Goal: Complete application form

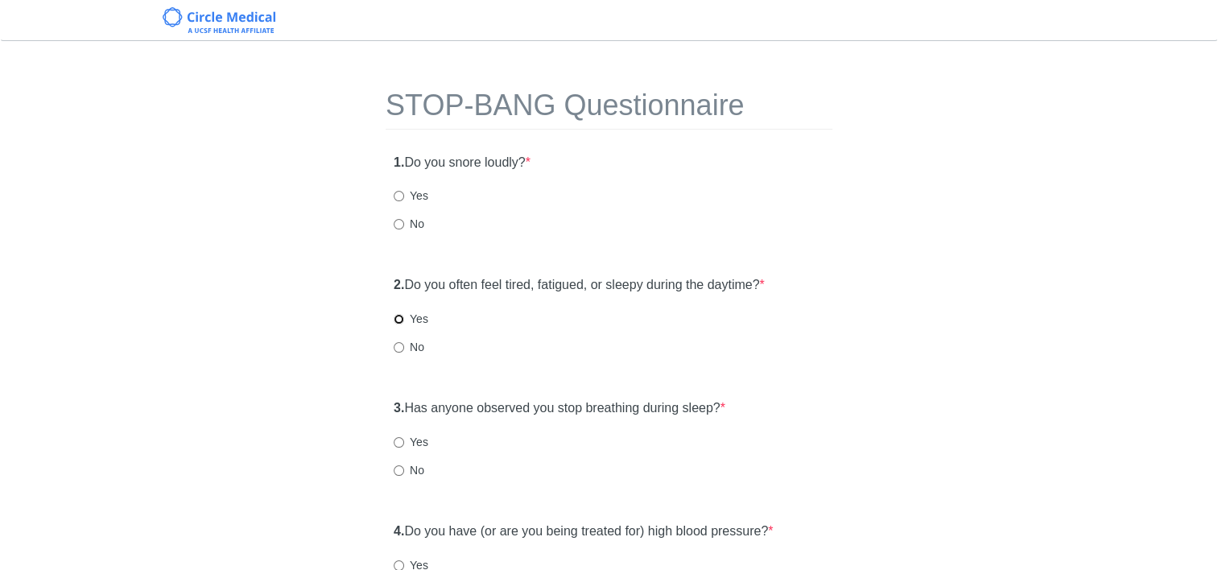
click at [400, 319] on input "Yes" at bounding box center [399, 319] width 10 height 10
radio input "true"
click at [399, 469] on input "No" at bounding box center [399, 470] width 10 height 10
radio input "true"
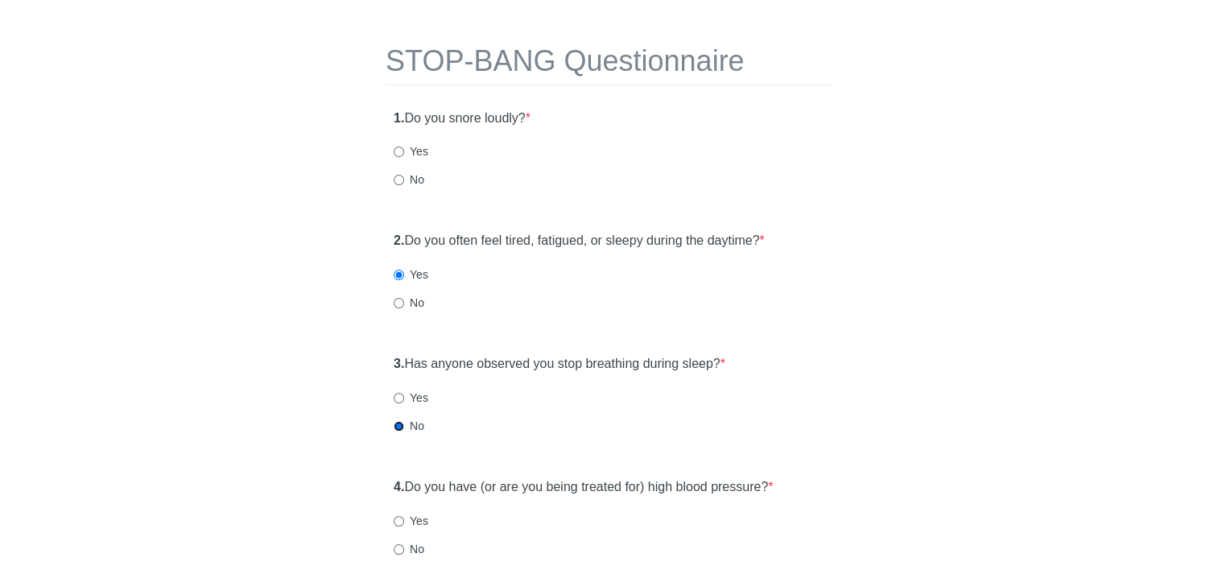
scroll to position [80, 0]
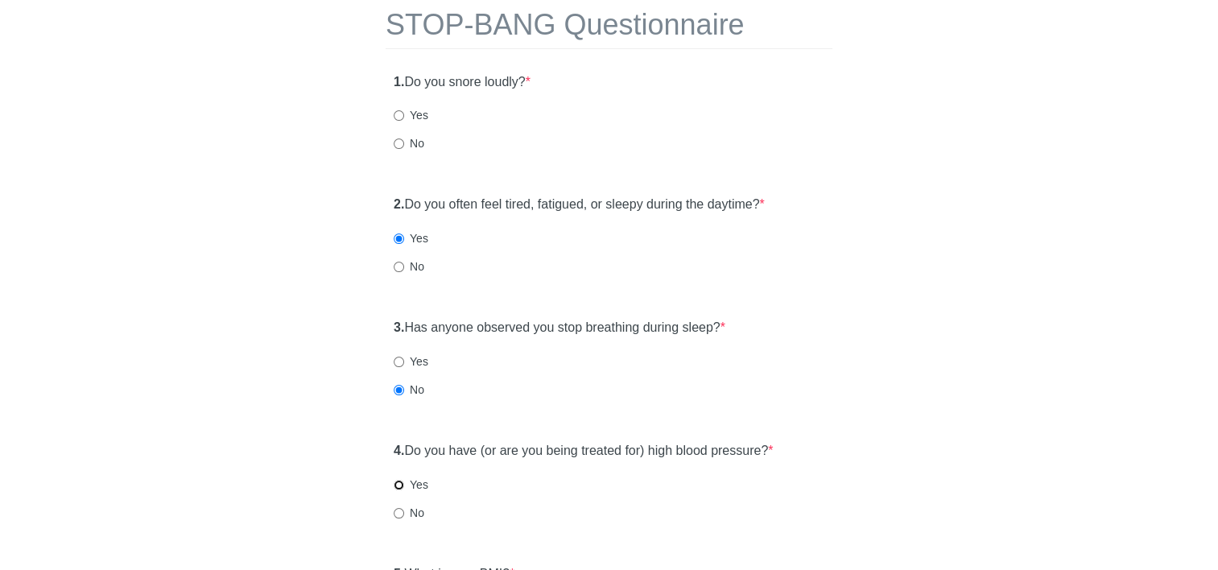
click at [402, 486] on input "Yes" at bounding box center [399, 485] width 10 height 10
radio input "true"
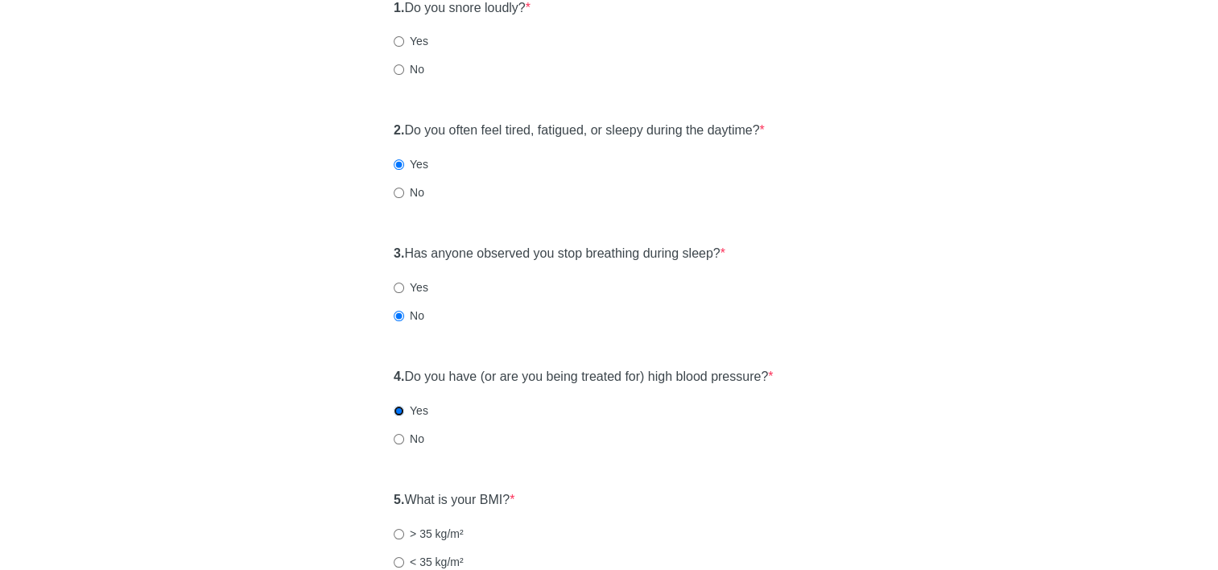
scroll to position [241, 0]
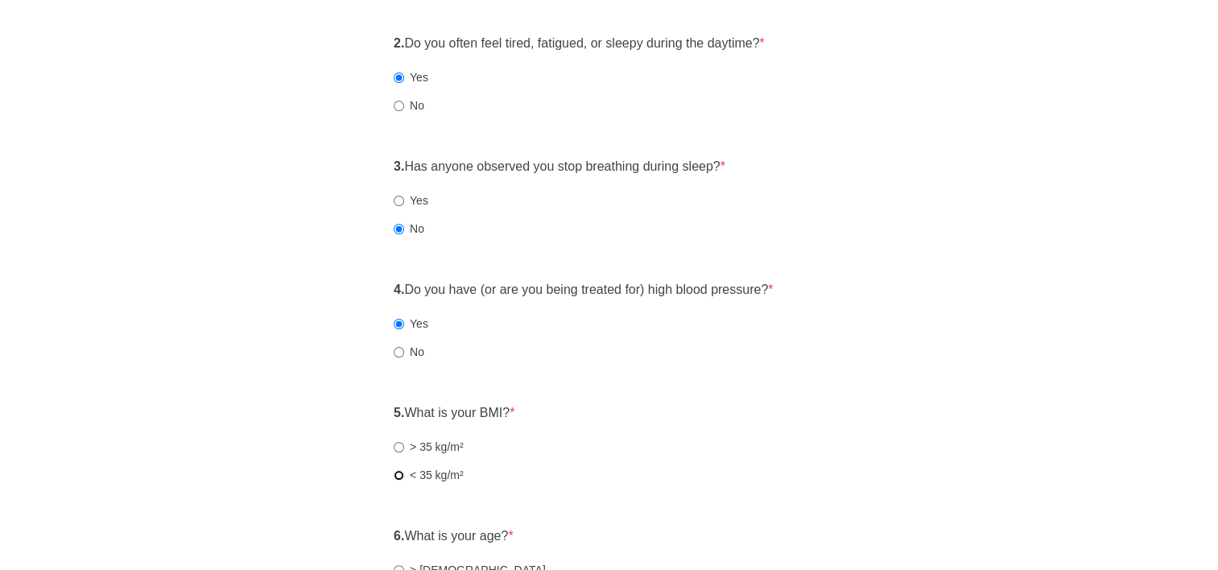
click at [397, 472] on input "< 35 kg/m²" at bounding box center [399, 475] width 10 height 10
radio input "true"
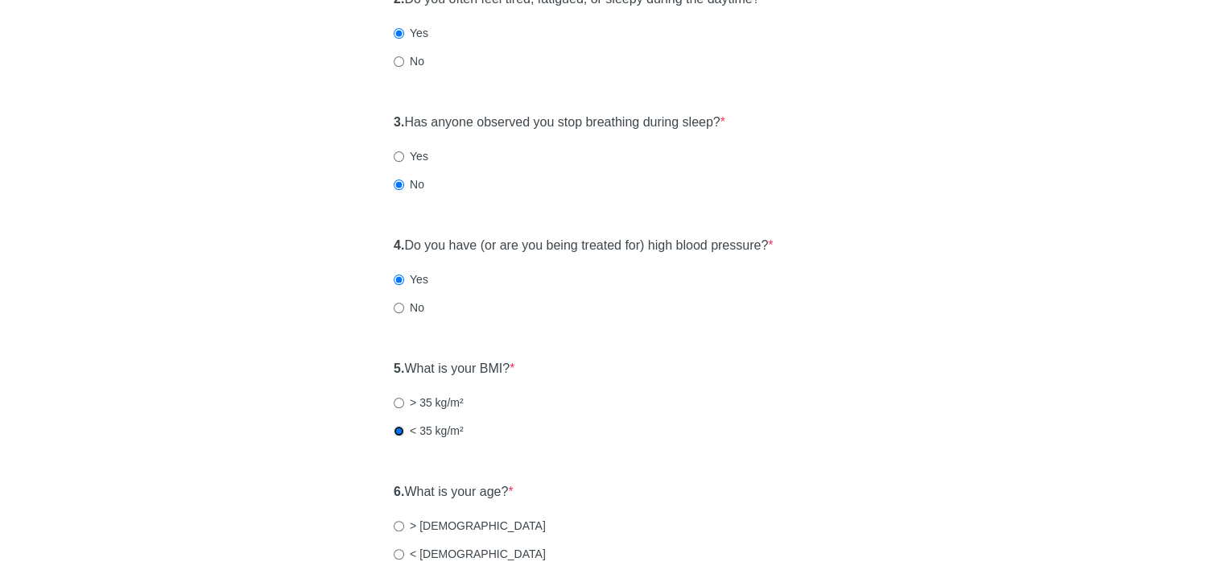
scroll to position [322, 0]
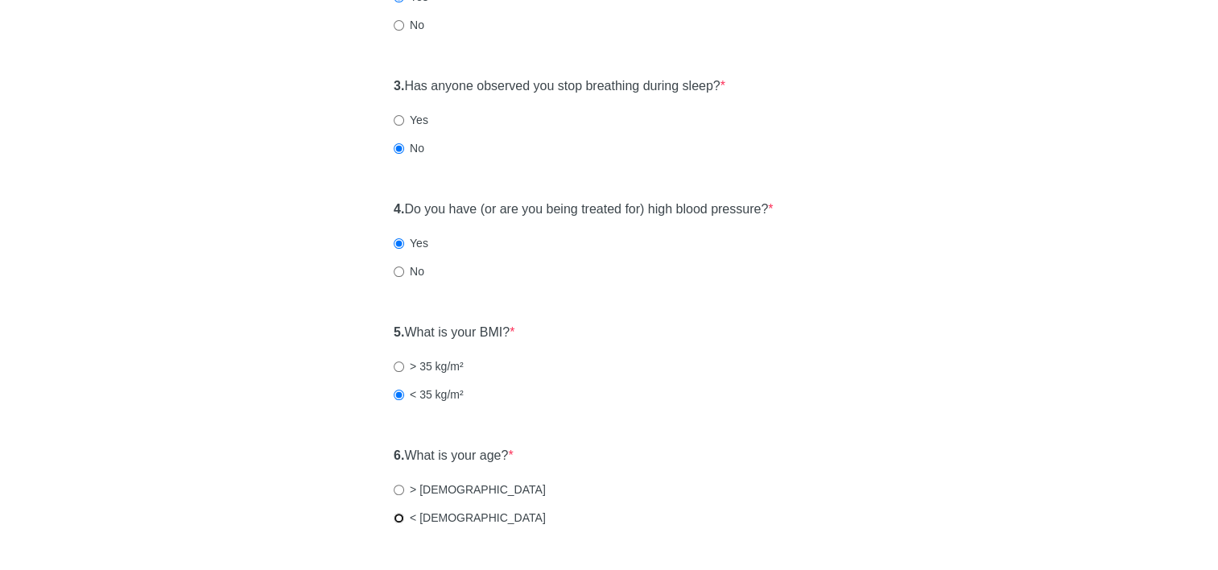
click at [396, 518] on input "< [DEMOGRAPHIC_DATA]" at bounding box center [399, 518] width 10 height 10
radio input "true"
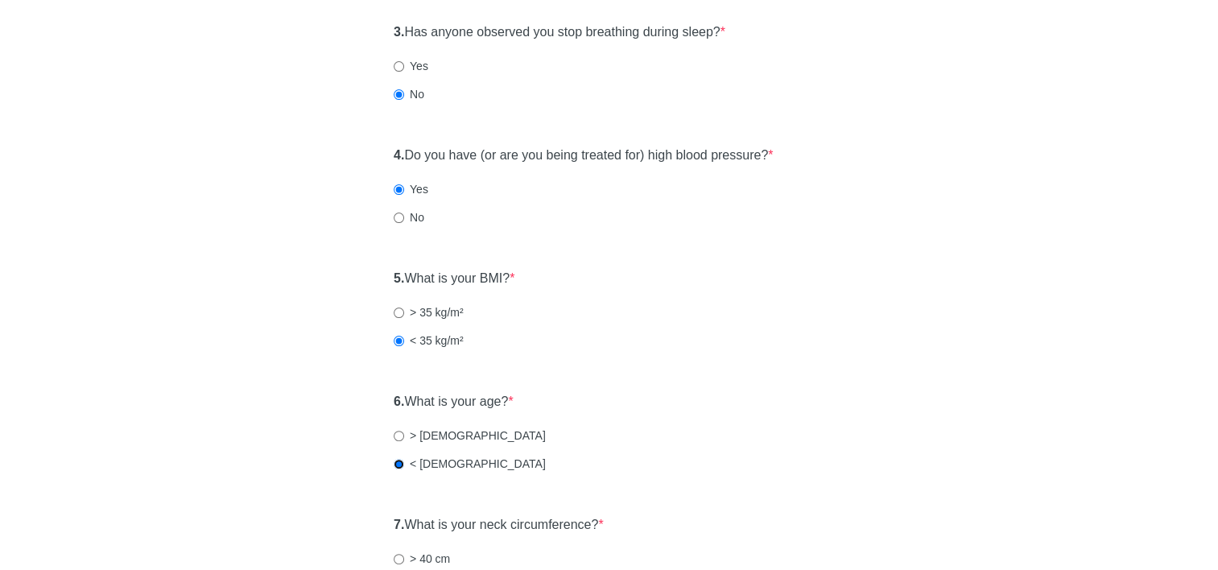
scroll to position [483, 0]
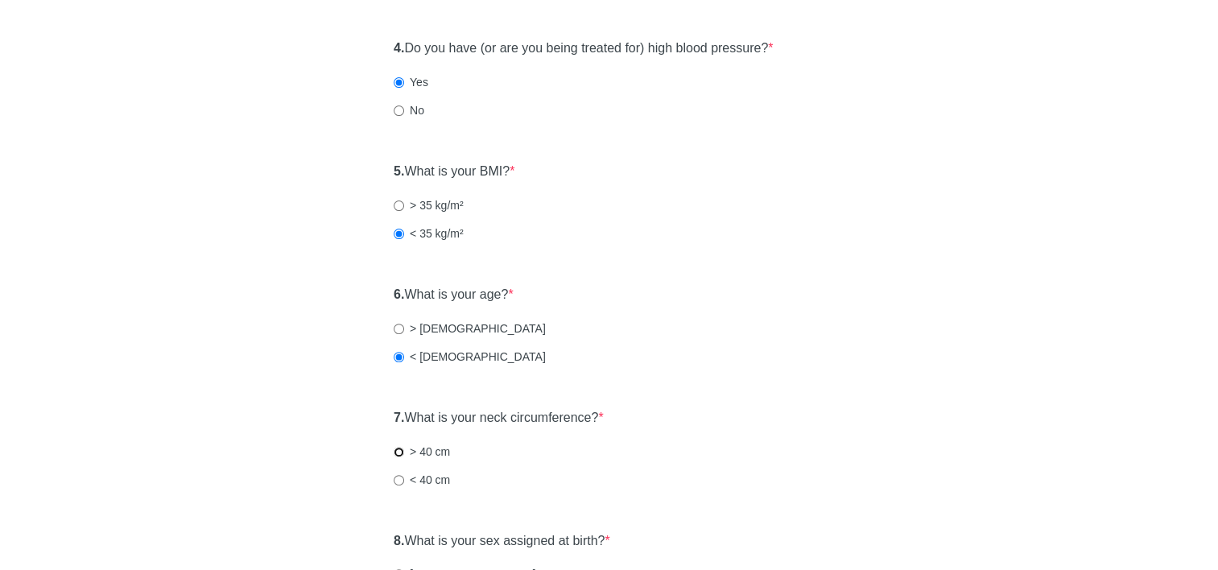
click at [403, 452] on input "> 40 cm" at bounding box center [399, 452] width 10 height 10
radio input "true"
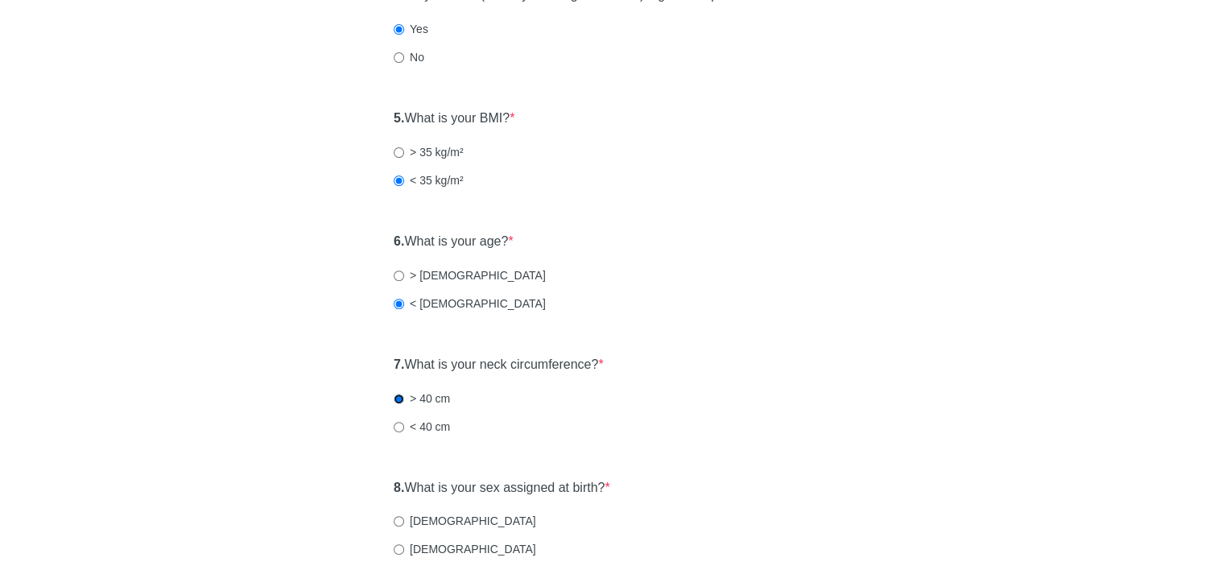
scroll to position [644, 0]
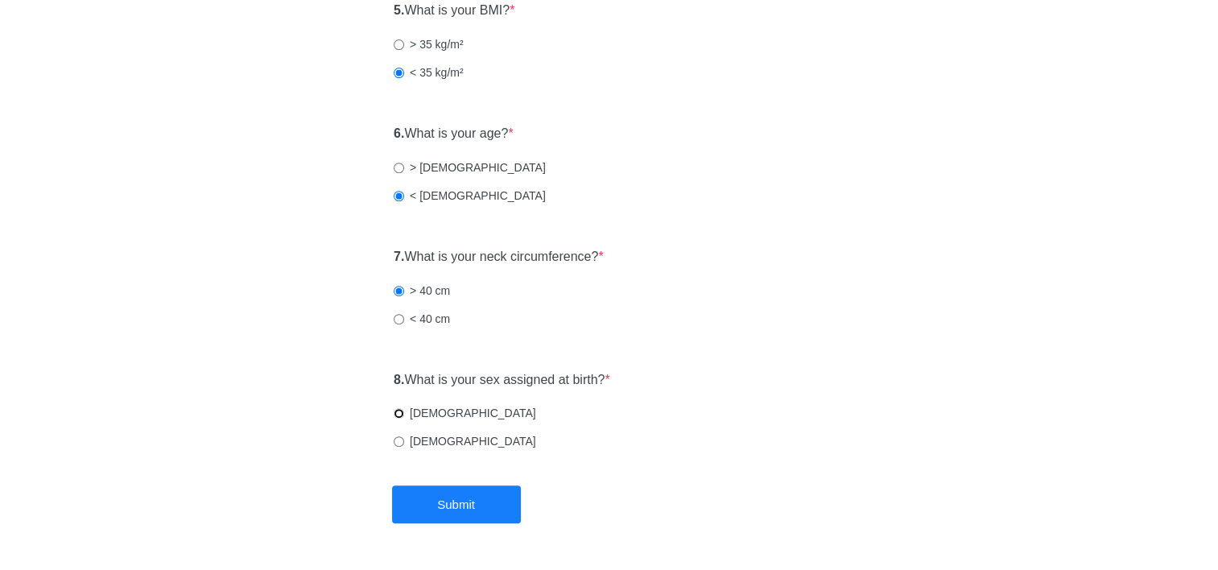
click at [399, 415] on input "[DEMOGRAPHIC_DATA]" at bounding box center [399, 413] width 10 height 10
radio input "true"
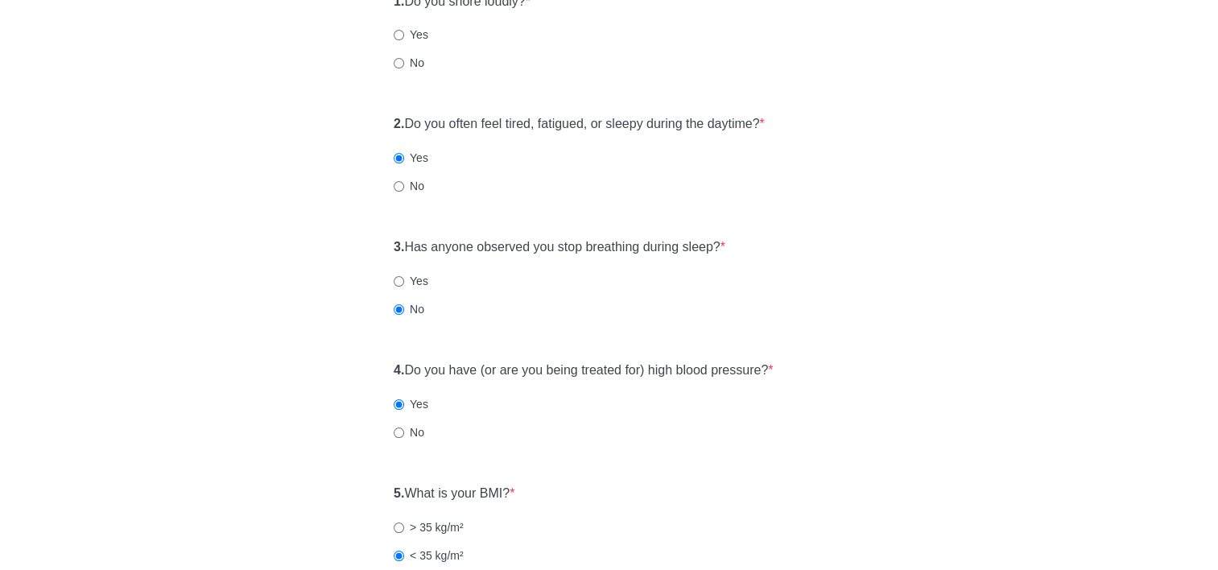
scroll to position [0, 0]
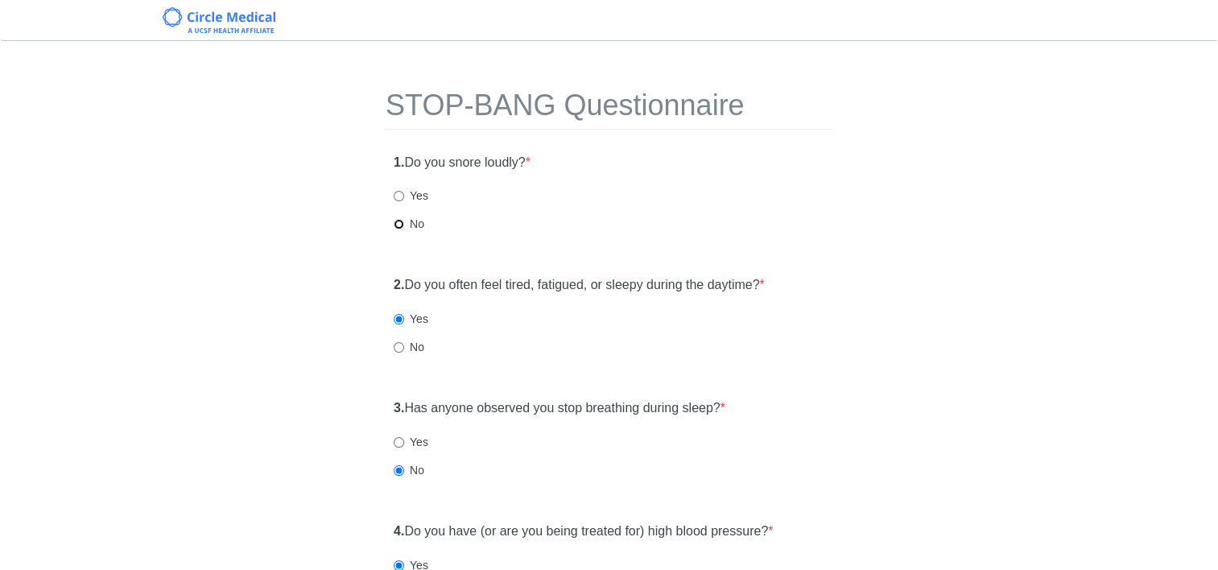
click at [396, 221] on input "No" at bounding box center [399, 224] width 10 height 10
radio input "true"
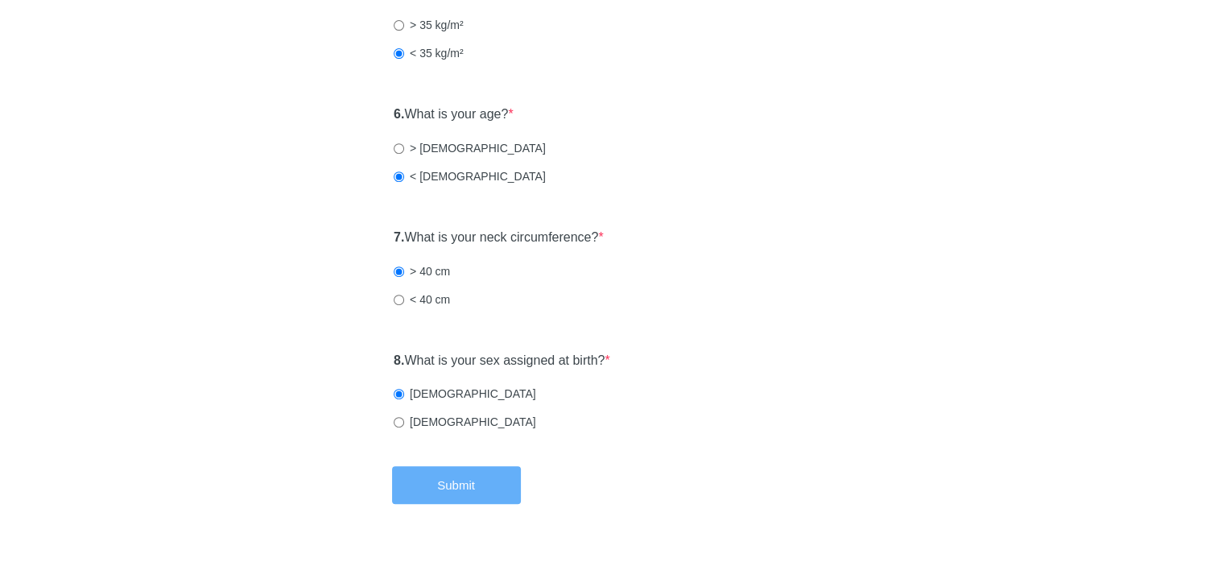
scroll to position [694, 0]
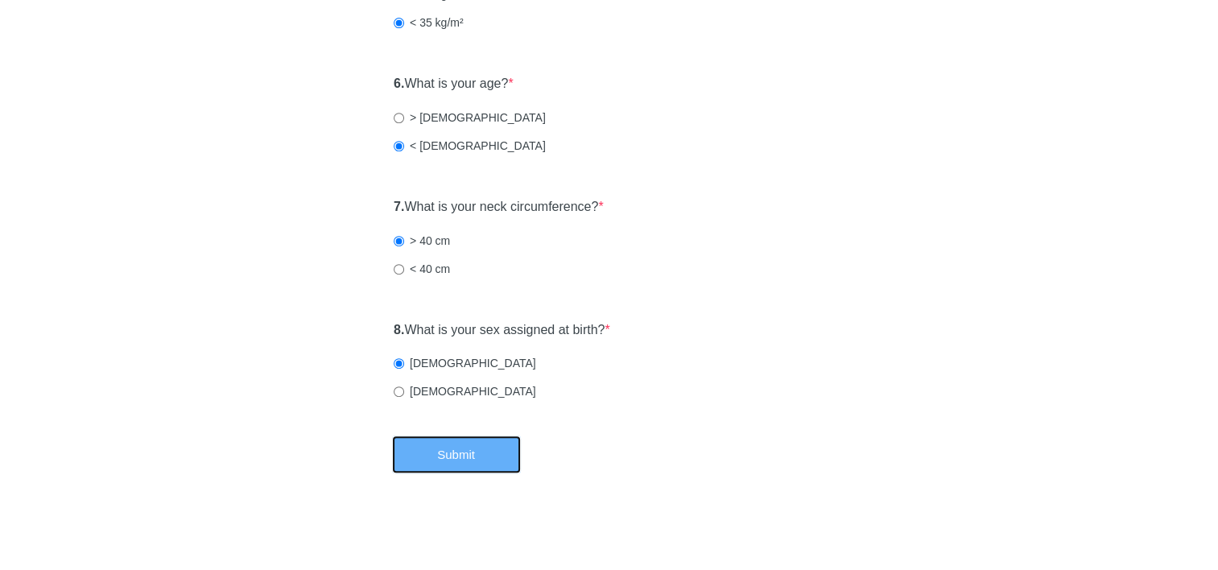
click at [447, 455] on button "Submit" at bounding box center [456, 454] width 129 height 38
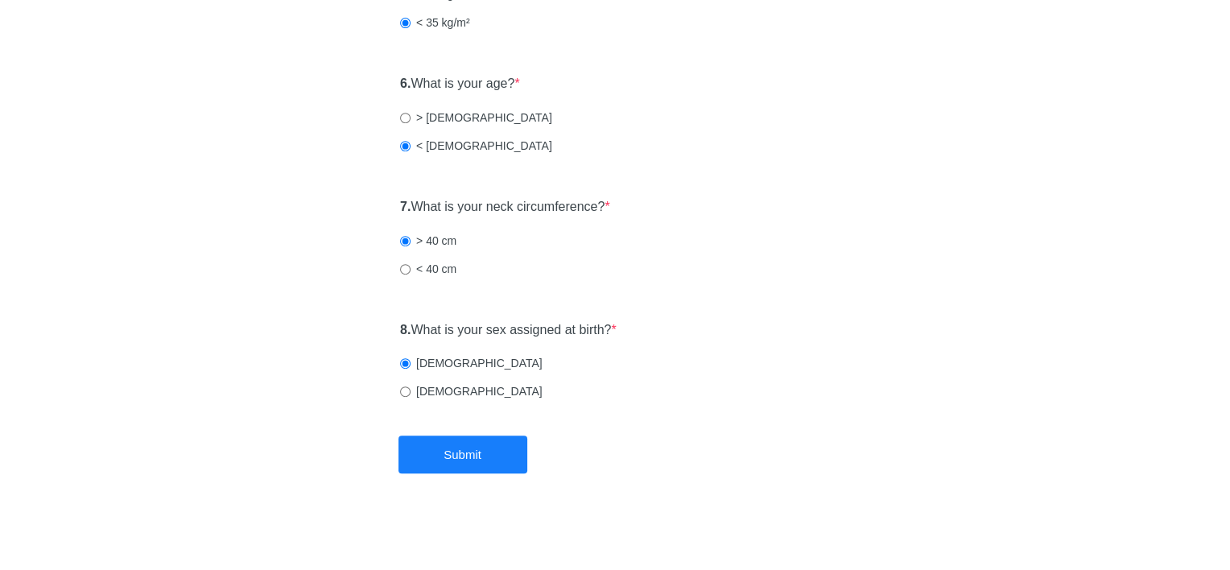
scroll to position [0, 0]
